Goal: Task Accomplishment & Management: Manage account settings

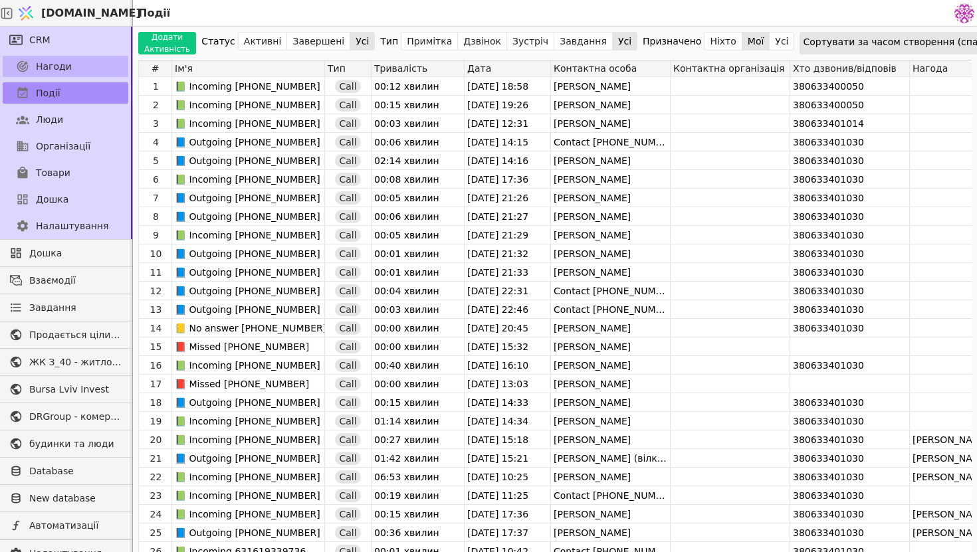
click at [50, 66] on span "Нагоди" at bounding box center [54, 67] width 36 height 14
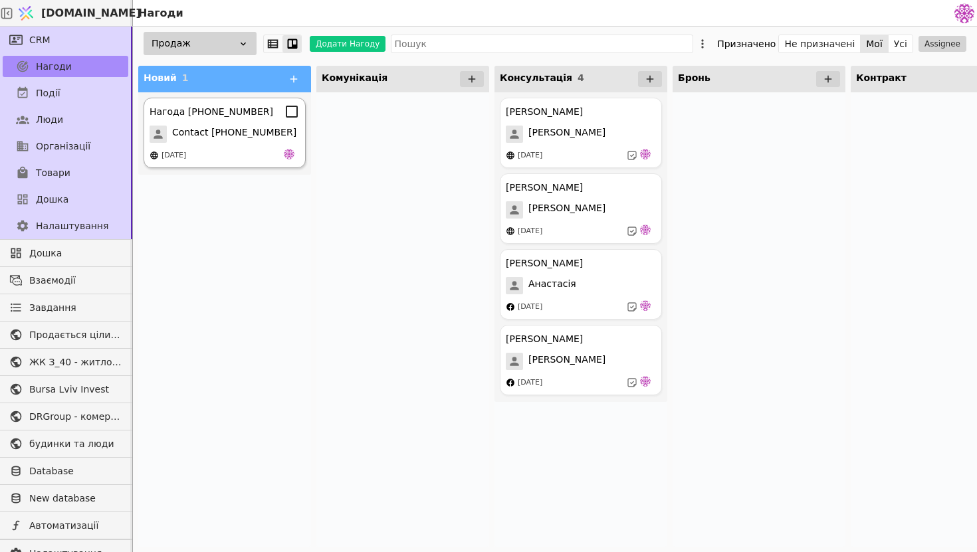
click at [250, 143] on div "Нагода [PHONE_NUMBER] Contact [PHONE_NUMBER] [DATE]" at bounding box center [225, 133] width 162 height 70
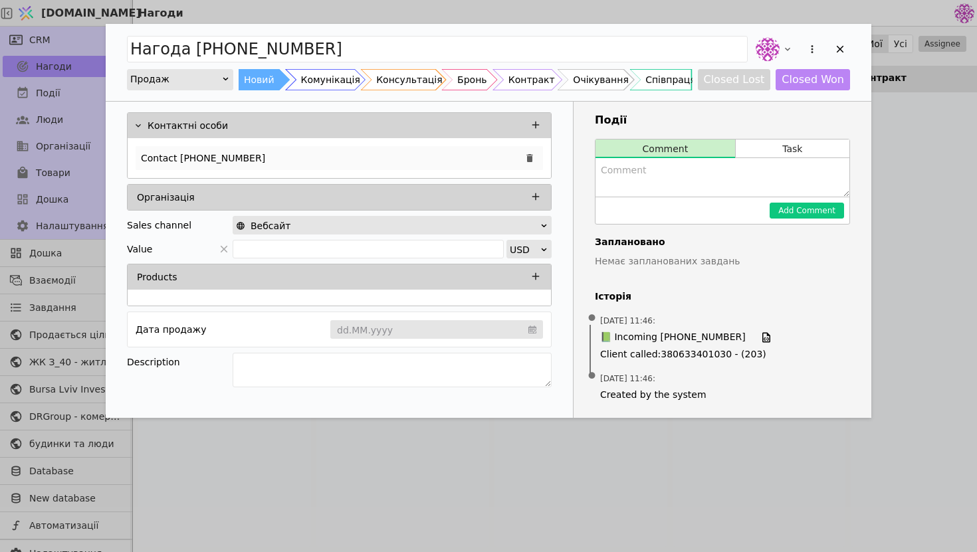
click at [325, 155] on div "Contact [PHONE_NUMBER]" at bounding box center [339, 158] width 407 height 24
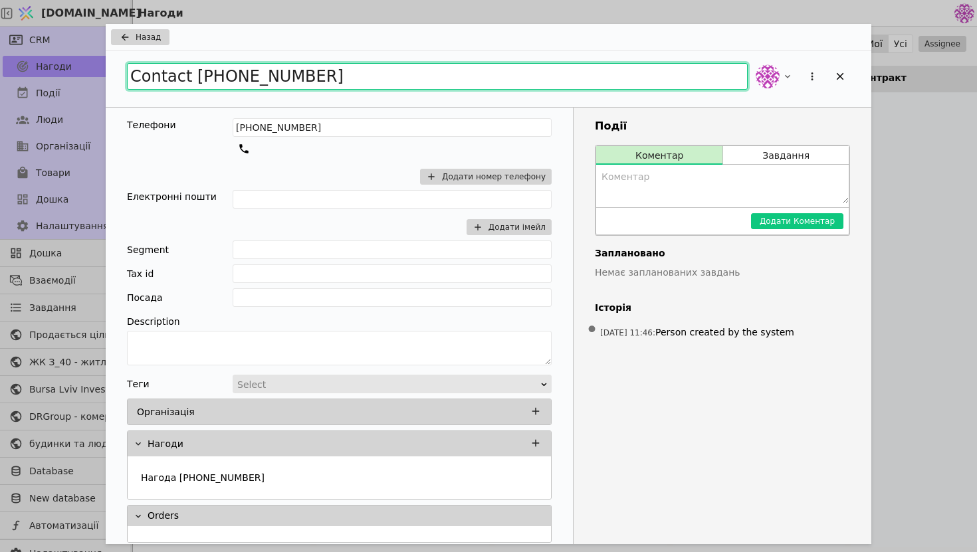
drag, startPoint x: 331, startPoint y: 72, endPoint x: 163, endPoint y: 41, distance: 171.0
click at [163, 41] on div "Назад Contact [PHONE_NUMBER] Телефони [PHONE_NUMBER] Додати номер телефону Елек…" at bounding box center [488, 284] width 765 height 520
type input "I"
type input "U"
type input "[PERSON_NAME]"
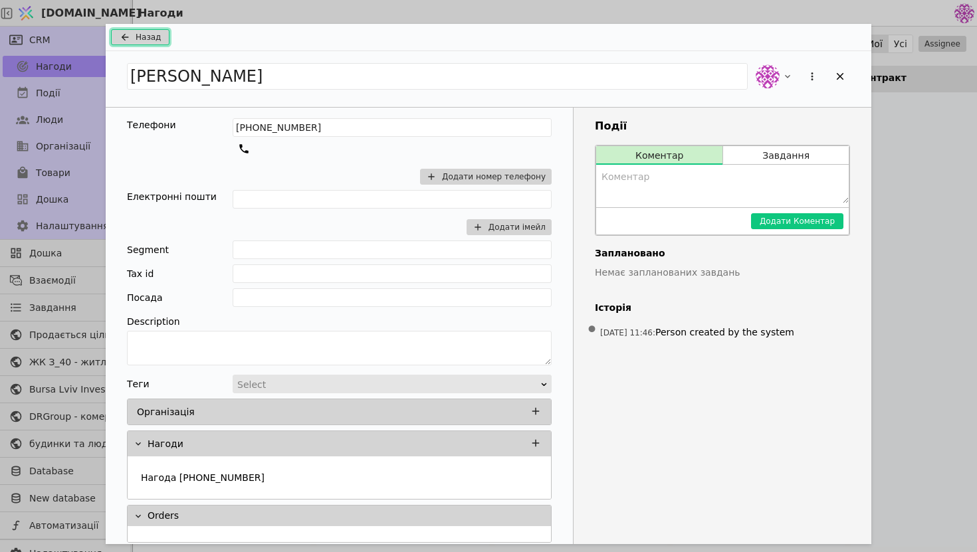
click at [127, 33] on icon "Add Opportunity" at bounding box center [125, 37] width 16 height 11
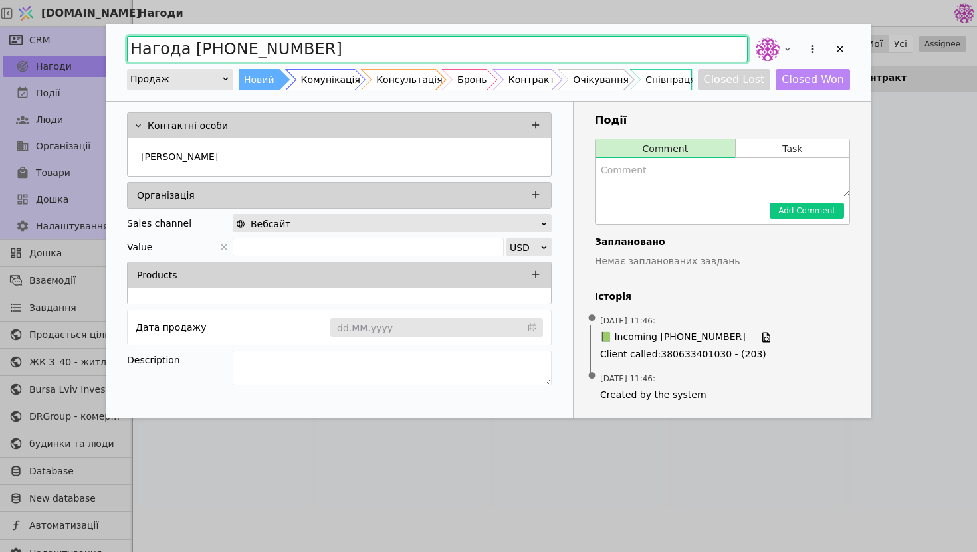
drag, startPoint x: 373, startPoint y: 53, endPoint x: 16, endPoint y: 7, distance: 360.4
click at [16, 7] on div "Нагода [PHONE_NUMBER] Продаж Новий Комунікація Консультація Бронь Контракт Очік…" at bounding box center [488, 276] width 977 height 552
type input "[PERSON_NAME]"
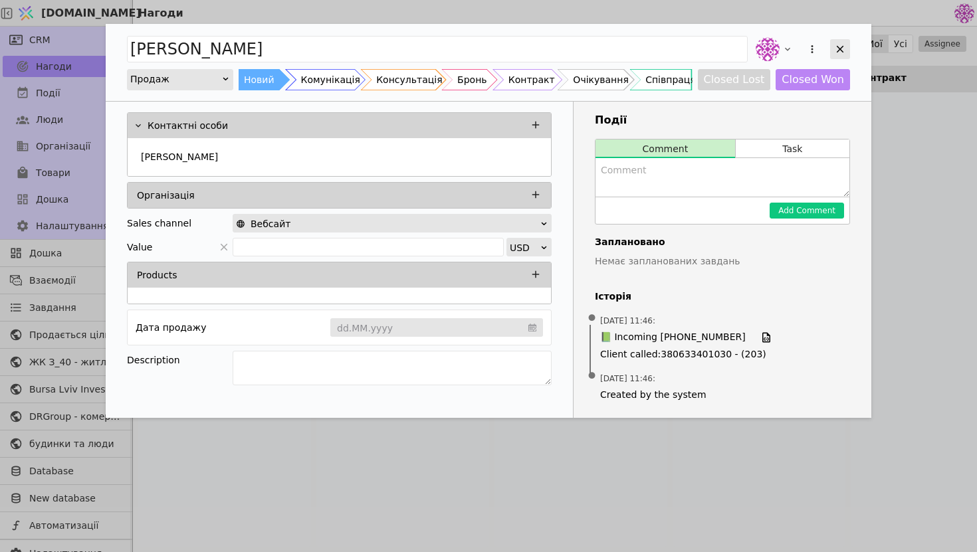
click at [843, 47] on icon "Add Opportunity" at bounding box center [840, 49] width 12 height 12
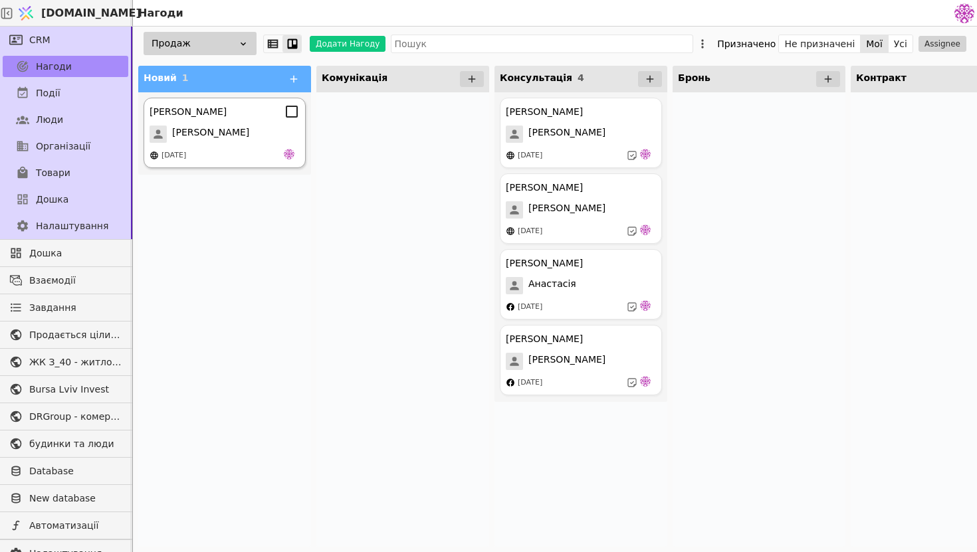
click at [258, 155] on div "[DATE]" at bounding box center [224, 155] width 150 height 13
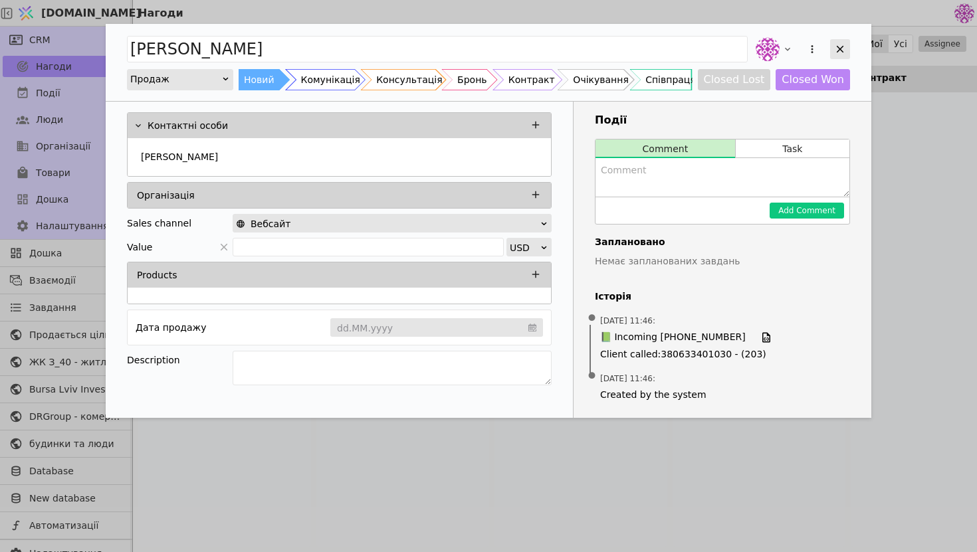
click at [838, 50] on icon "Add Opportunity" at bounding box center [839, 49] width 7 height 7
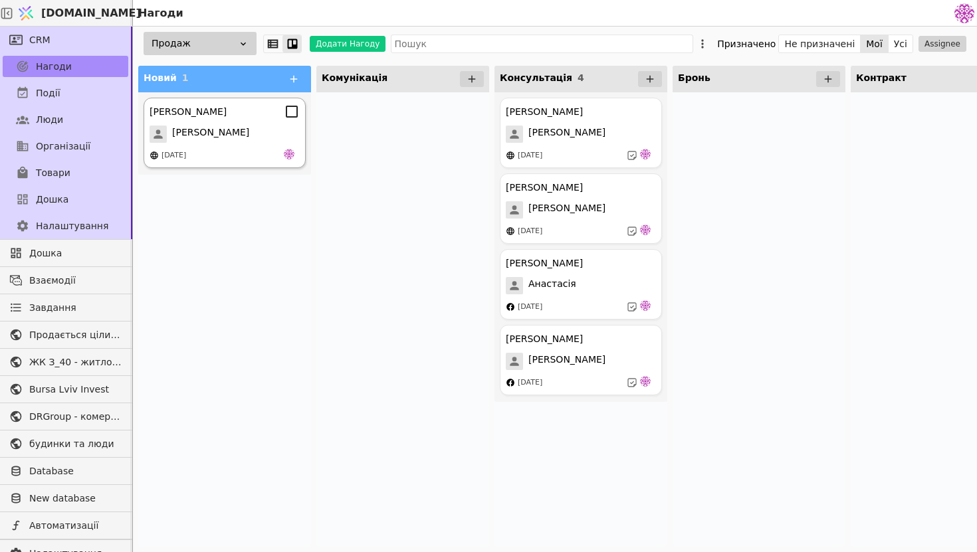
click at [242, 126] on span "[PERSON_NAME]" at bounding box center [210, 134] width 77 height 17
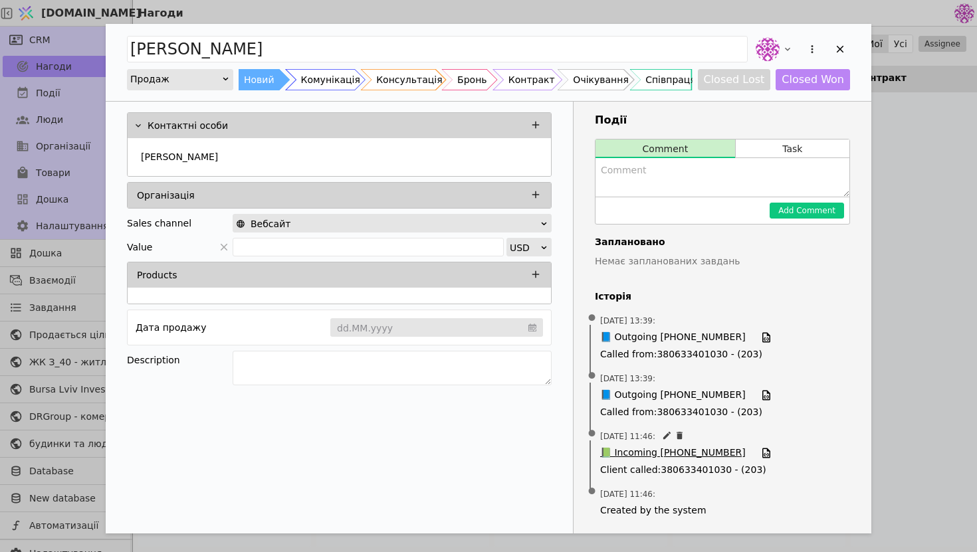
click at [668, 455] on span "📗 Incoming [PHONE_NUMBER]" at bounding box center [672, 453] width 145 height 15
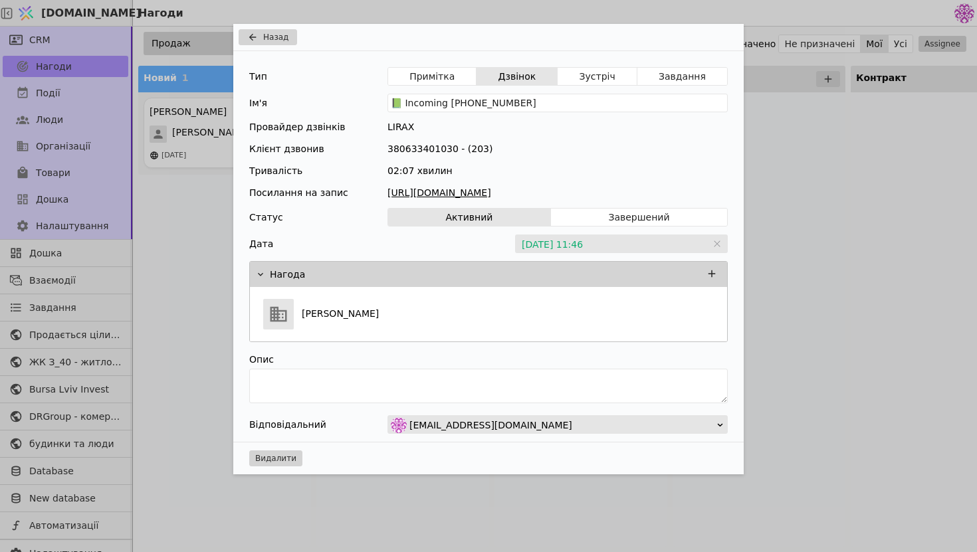
click at [519, 193] on link "[URL][DOMAIN_NAME]" at bounding box center [557, 193] width 340 height 14
click at [273, 41] on span "Назад" at bounding box center [275, 37] width 25 height 12
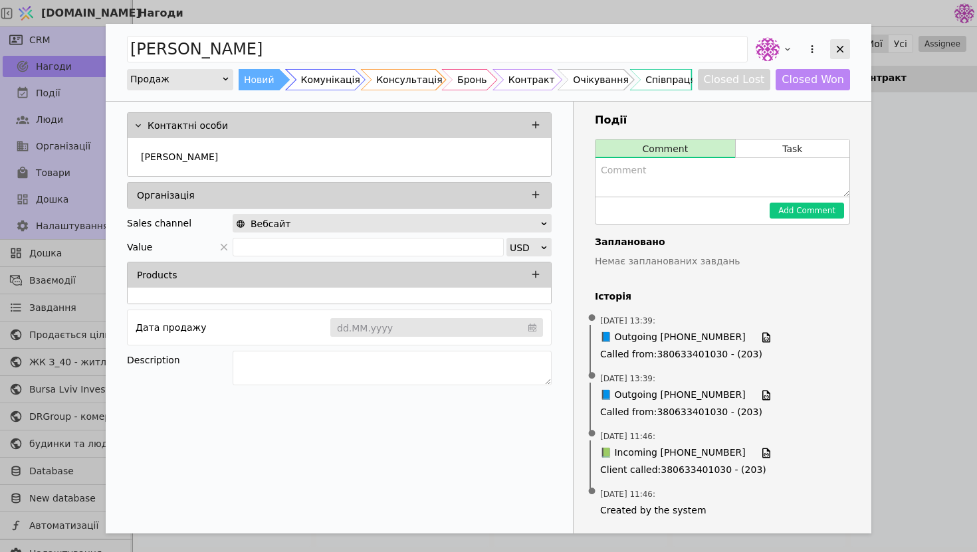
click at [844, 43] on icon "Add Opportunity" at bounding box center [840, 49] width 12 height 12
